Goal: Book appointment/travel/reservation

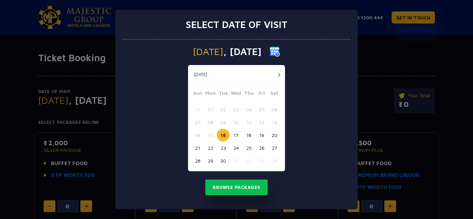
click at [241, 135] on button "17" at bounding box center [236, 135] width 13 height 13
click at [226, 186] on button "Browse Packages" at bounding box center [236, 188] width 62 height 16
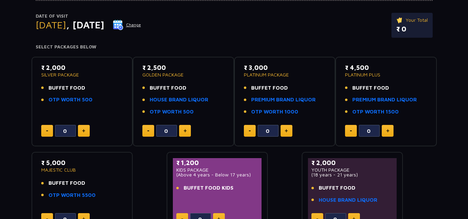
scroll to position [76, 0]
click at [80, 128] on button at bounding box center [84, 131] width 12 height 12
type input "1"
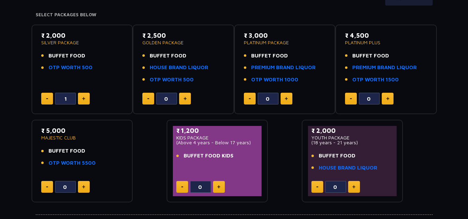
scroll to position [108, 0]
click at [190, 69] on link "HOUSE BRAND LIQUOR" at bounding box center [179, 67] width 59 height 8
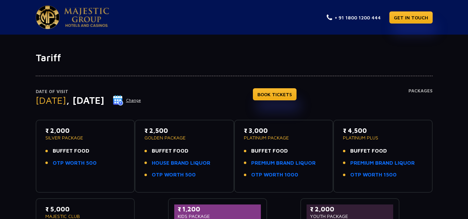
click at [141, 98] on button "Change" at bounding box center [127, 100] width 29 height 11
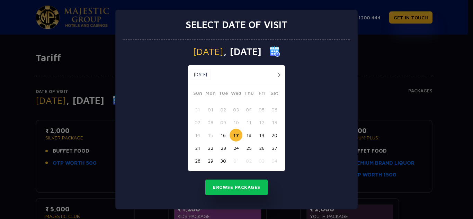
click at [280, 74] on button "button" at bounding box center [279, 75] width 9 height 9
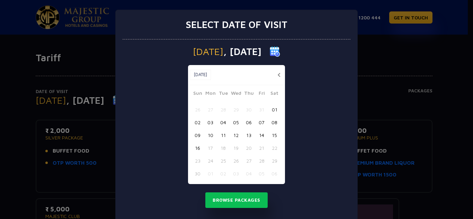
click at [280, 74] on button "button" at bounding box center [279, 75] width 9 height 9
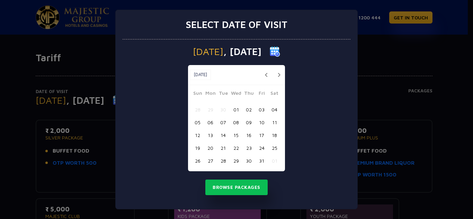
click at [280, 74] on button "button" at bounding box center [279, 75] width 9 height 9
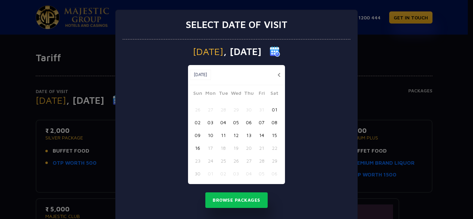
click at [280, 74] on button "button" at bounding box center [279, 75] width 9 height 9
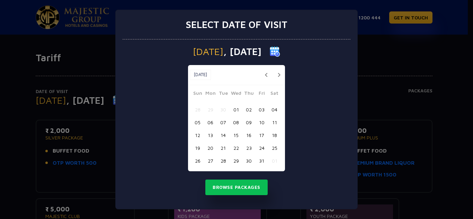
click at [280, 74] on button "button" at bounding box center [279, 75] width 9 height 9
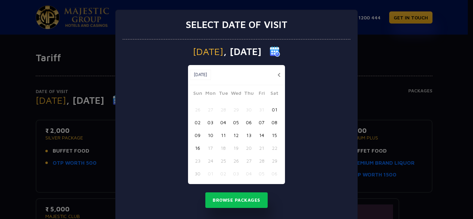
click at [280, 49] on img at bounding box center [275, 51] width 10 height 10
click at [275, 75] on button "button" at bounding box center [279, 75] width 9 height 9
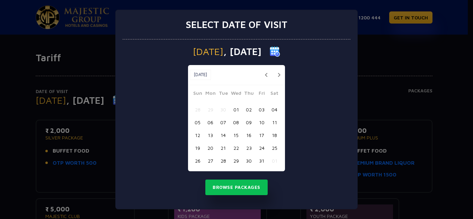
click at [282, 74] on button "button" at bounding box center [279, 75] width 9 height 9
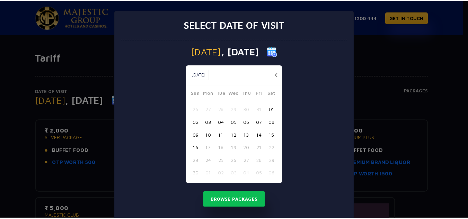
scroll to position [13, 0]
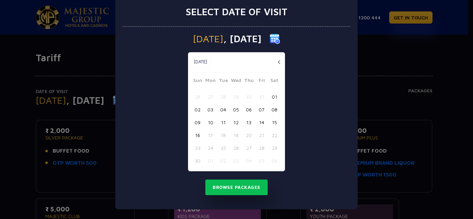
click at [196, 135] on button "16" at bounding box center [197, 135] width 13 height 13
click at [212, 186] on button "Browse Packages" at bounding box center [236, 188] width 62 height 16
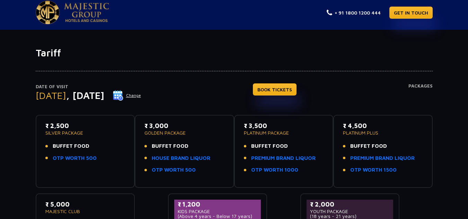
scroll to position [0, 0]
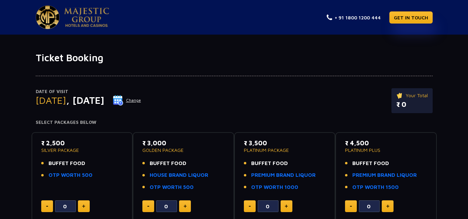
type input "1"
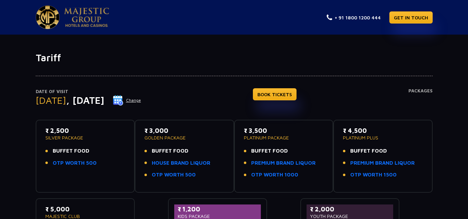
click at [141, 106] on button "Change" at bounding box center [127, 100] width 29 height 11
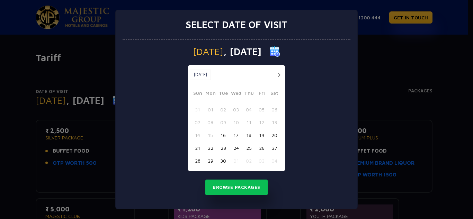
click at [272, 136] on button "20" at bounding box center [274, 135] width 13 height 13
click at [234, 185] on button "Browse Packages" at bounding box center [236, 188] width 62 height 16
